Goal: Task Accomplishment & Management: Use online tool/utility

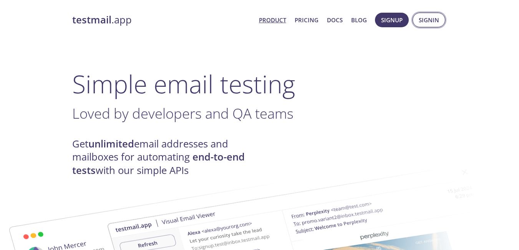
click at [432, 22] on span "Signin" at bounding box center [429, 20] width 20 height 10
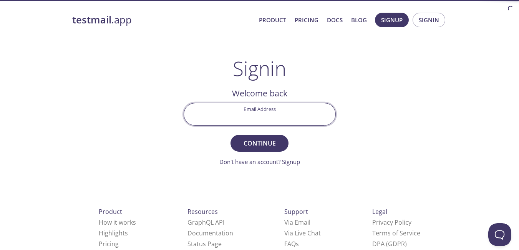
click at [294, 114] on input "Email Address" at bounding box center [259, 114] width 151 height 22
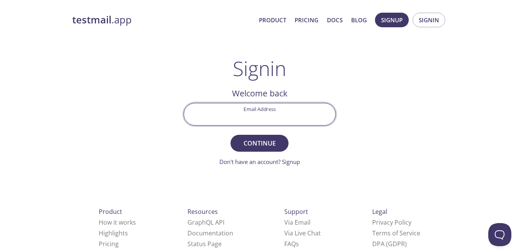
type input "[EMAIL_ADDRESS][DOMAIN_NAME]"
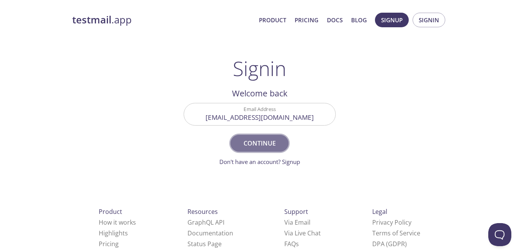
click at [275, 144] on span "Continue" at bounding box center [259, 143] width 41 height 11
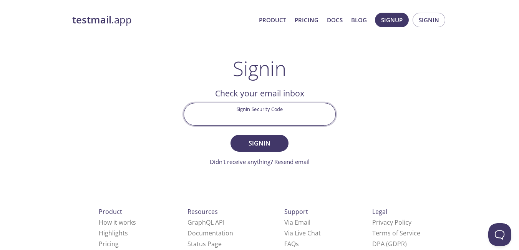
click at [262, 115] on input "Signin Security Code" at bounding box center [259, 114] width 151 height 22
paste input "CDLJN9E"
type input "CDLJN9E"
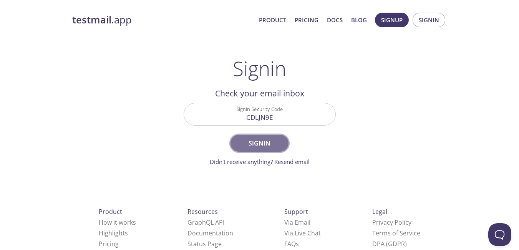
click at [263, 141] on span "Signin" at bounding box center [259, 143] width 41 height 11
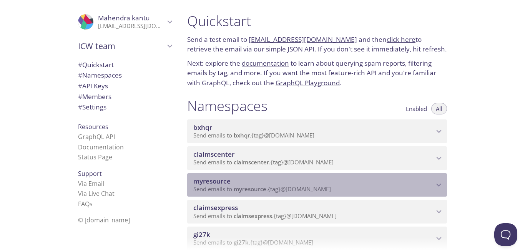
click at [361, 194] on div "myresource Send emails to myresource . {tag} @[DOMAIN_NAME]" at bounding box center [317, 185] width 260 height 24
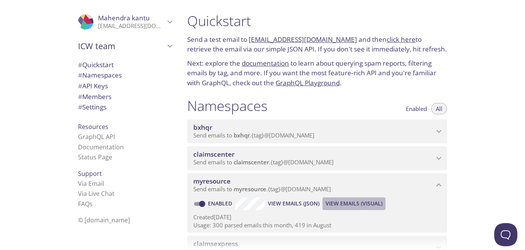
click at [356, 203] on span "View Emails (Visual)" at bounding box center [353, 203] width 57 height 9
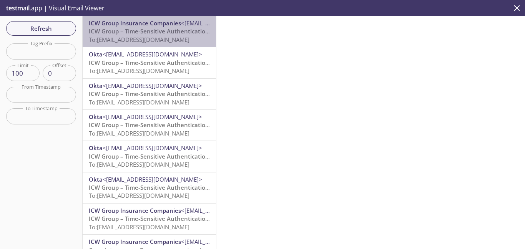
click at [165, 38] on span "To: [EMAIL_ADDRESS][DOMAIN_NAME]" at bounding box center [139, 40] width 101 height 8
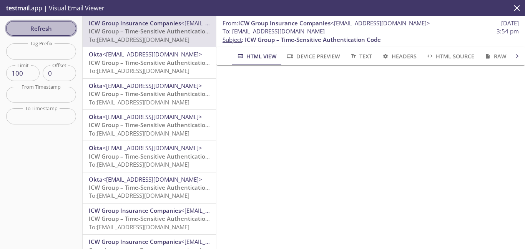
click at [47, 28] on span "Refresh" at bounding box center [41, 28] width 58 height 10
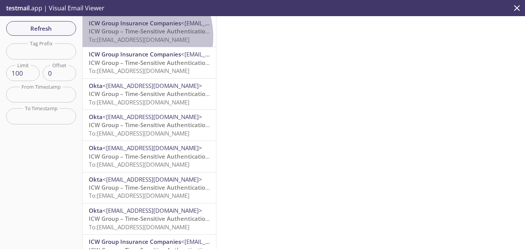
click at [132, 36] on span "To: [EMAIL_ADDRESS][DOMAIN_NAME]" at bounding box center [139, 40] width 101 height 8
